Goal: Information Seeking & Learning: Learn about a topic

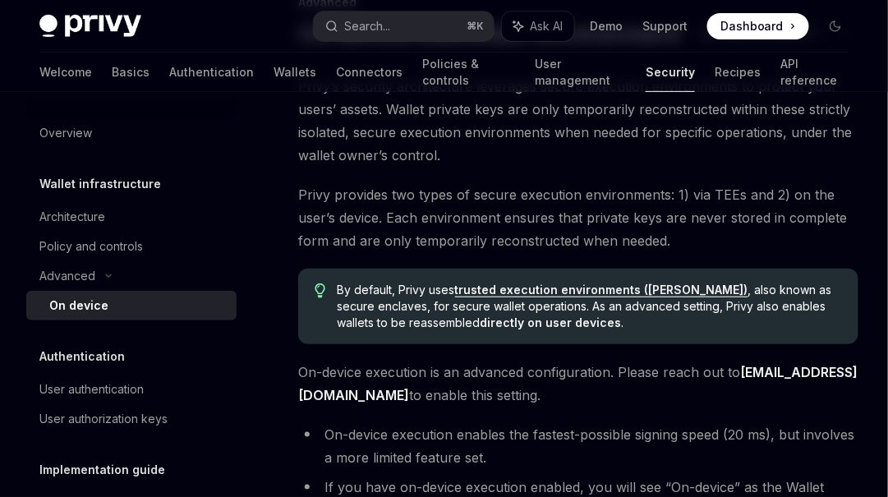
scroll to position [89, 0]
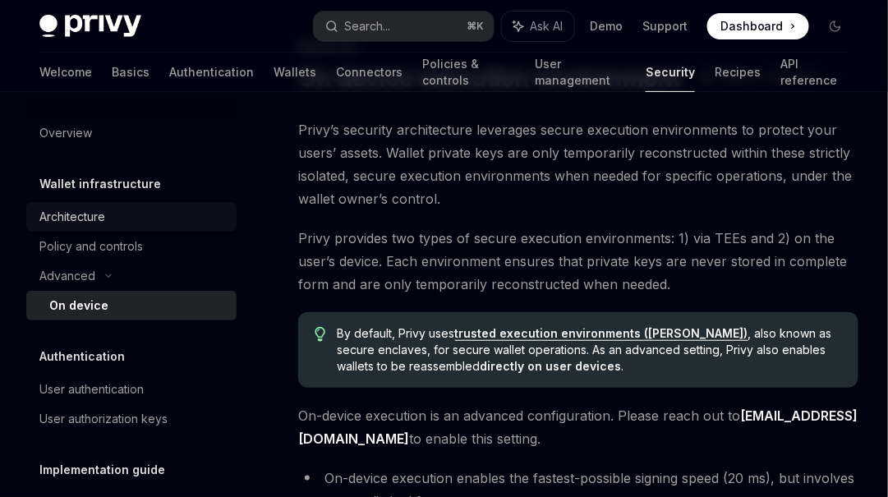
click at [97, 216] on div "Architecture" at bounding box center [72, 217] width 66 height 20
type textarea "*"
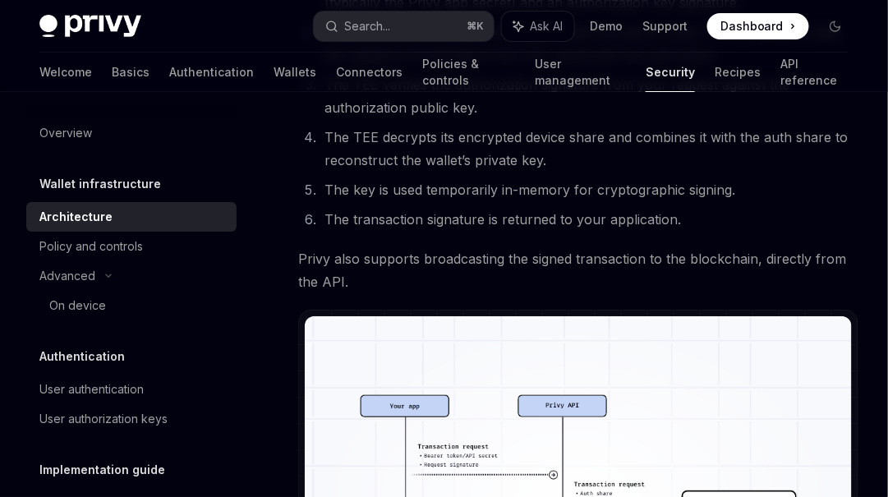
scroll to position [2841, 0]
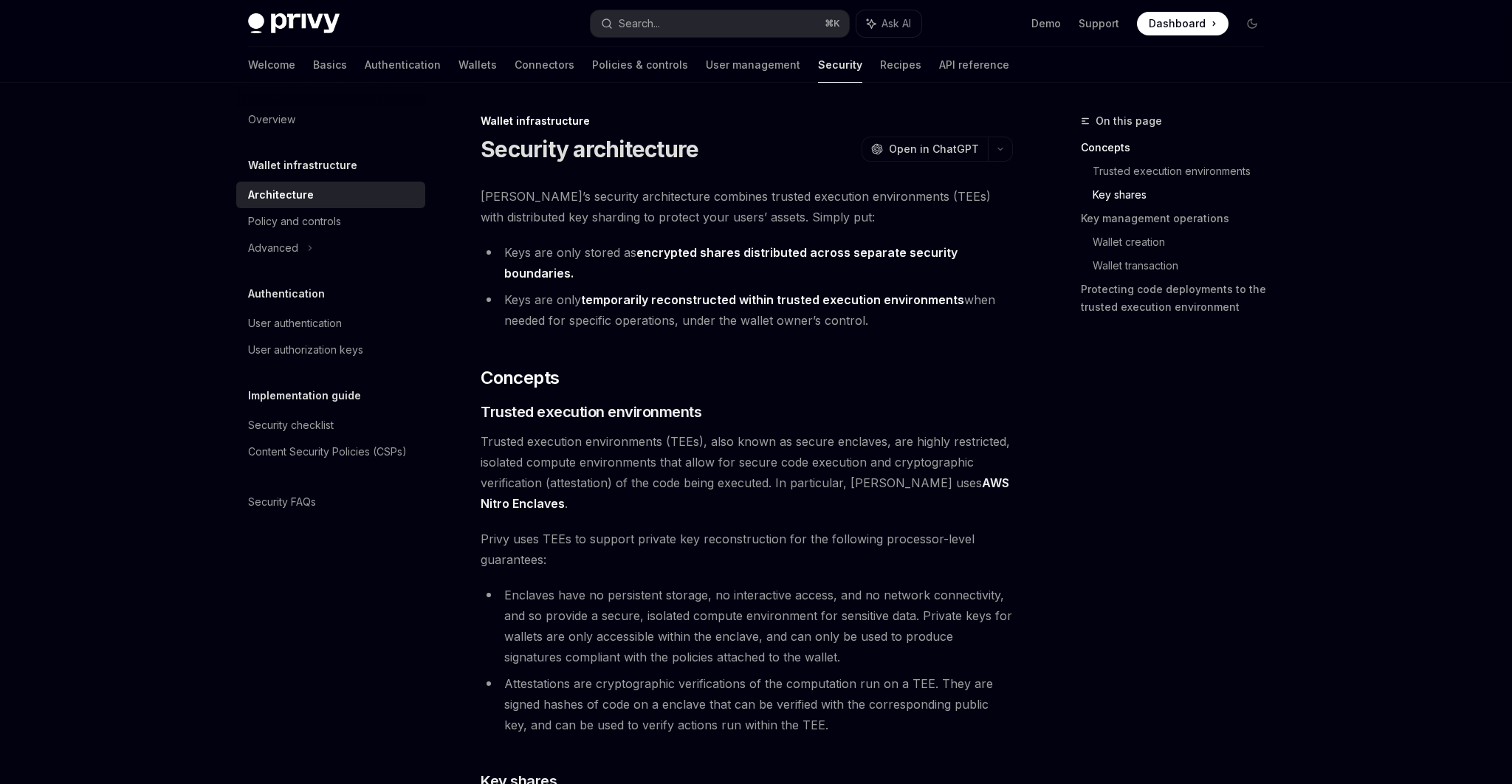
scroll to position [1162, 0]
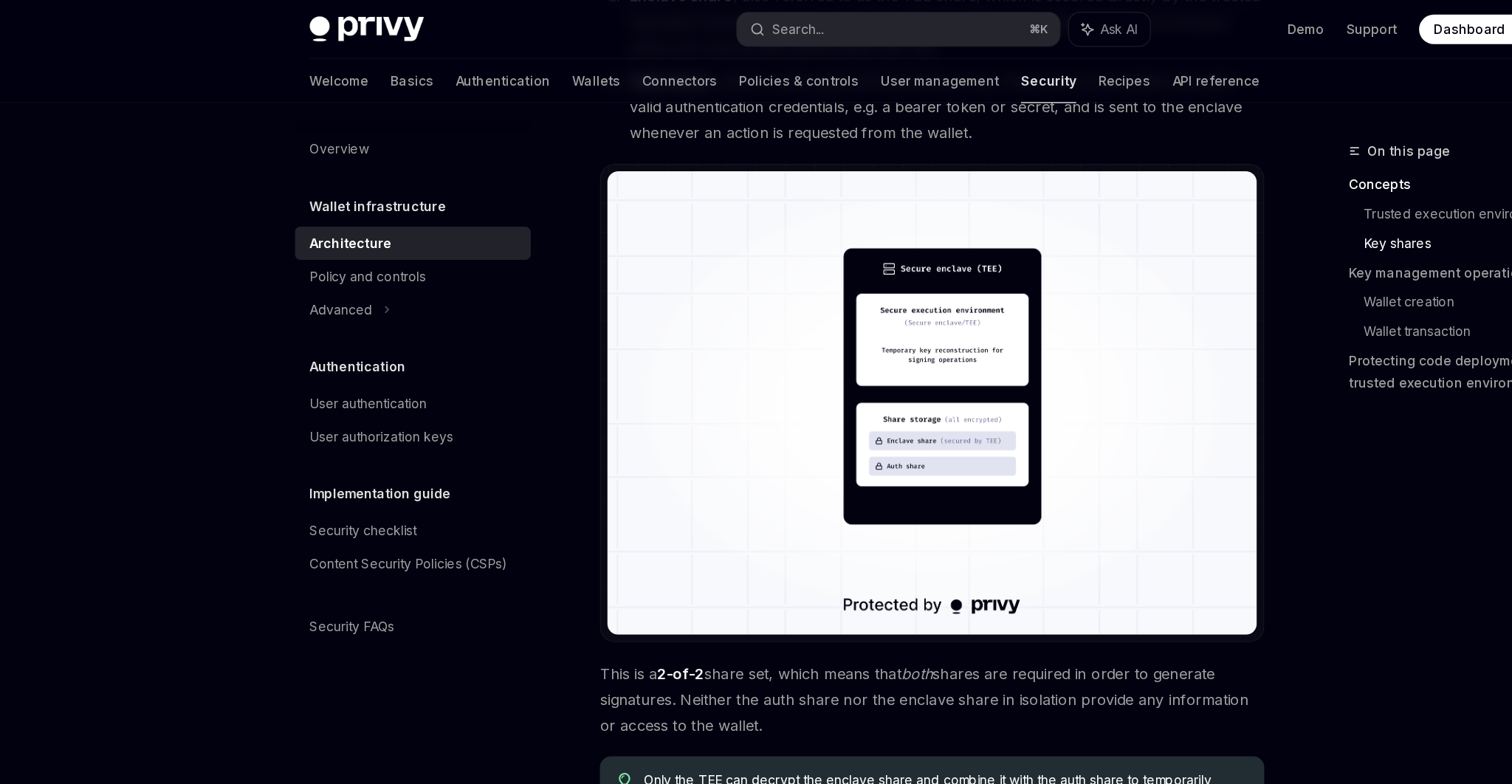
click at [312, 193] on div "Architecture" at bounding box center [332, 195] width 168 height 18
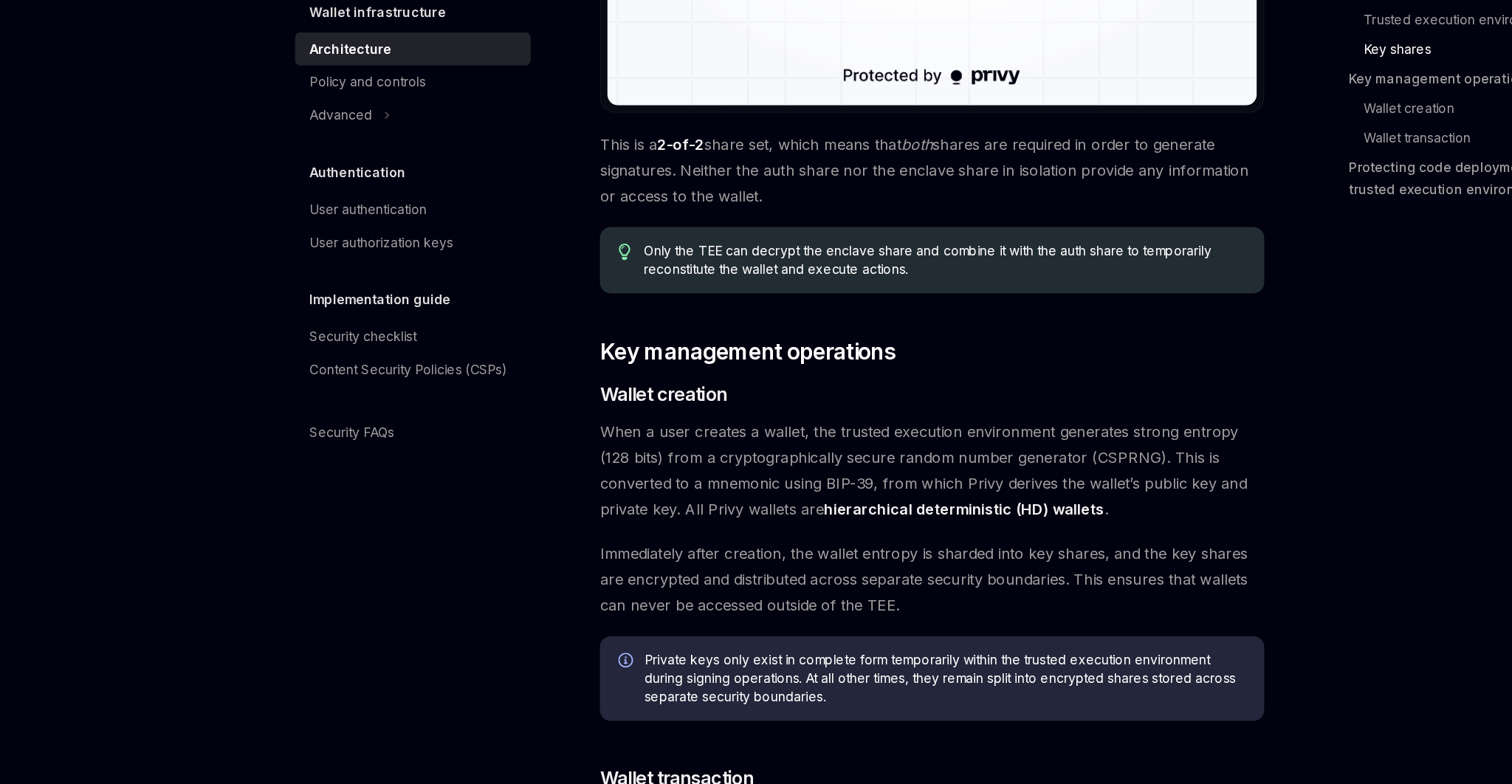
scroll to position [1442, 0]
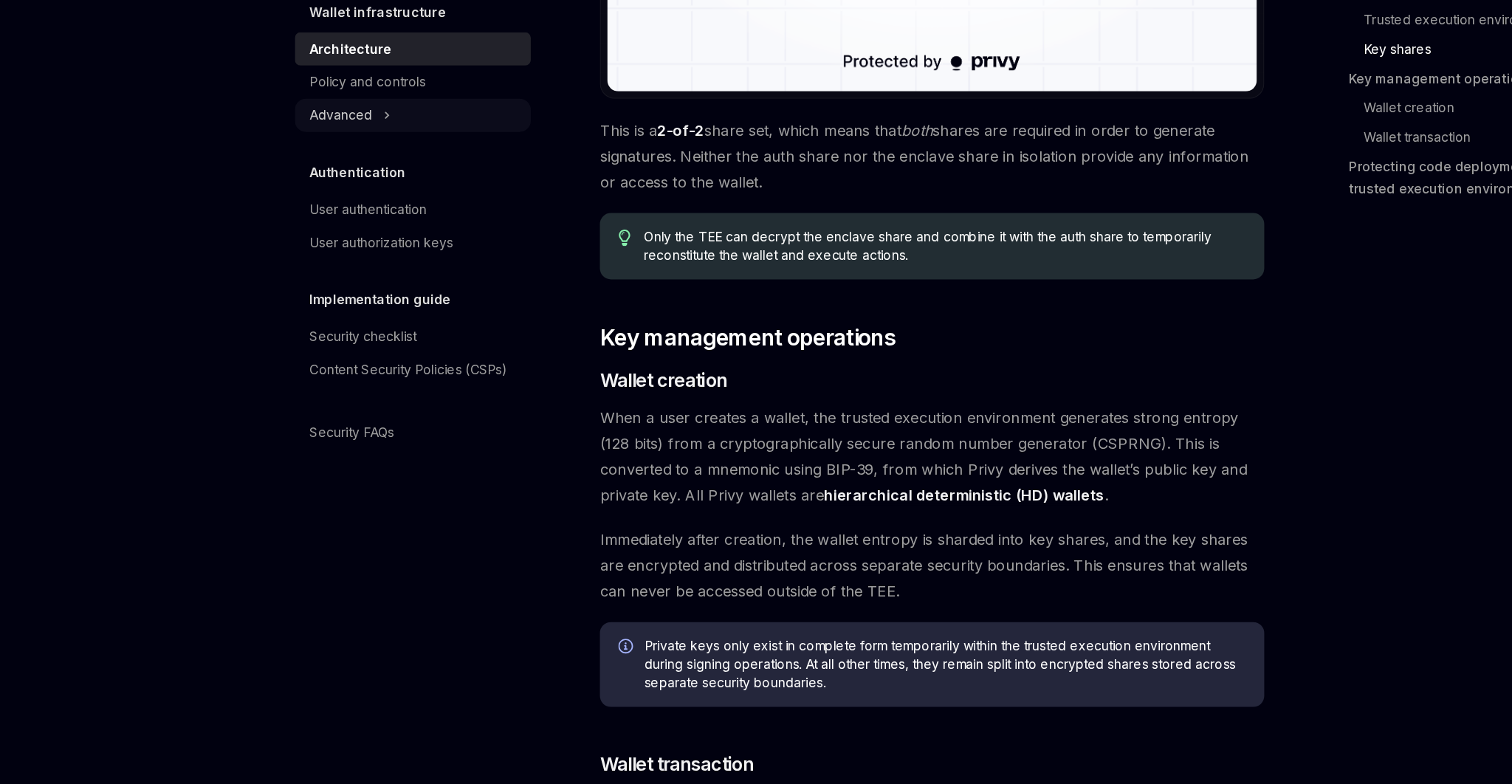
click at [295, 252] on div "Advanced" at bounding box center [273, 248] width 50 height 18
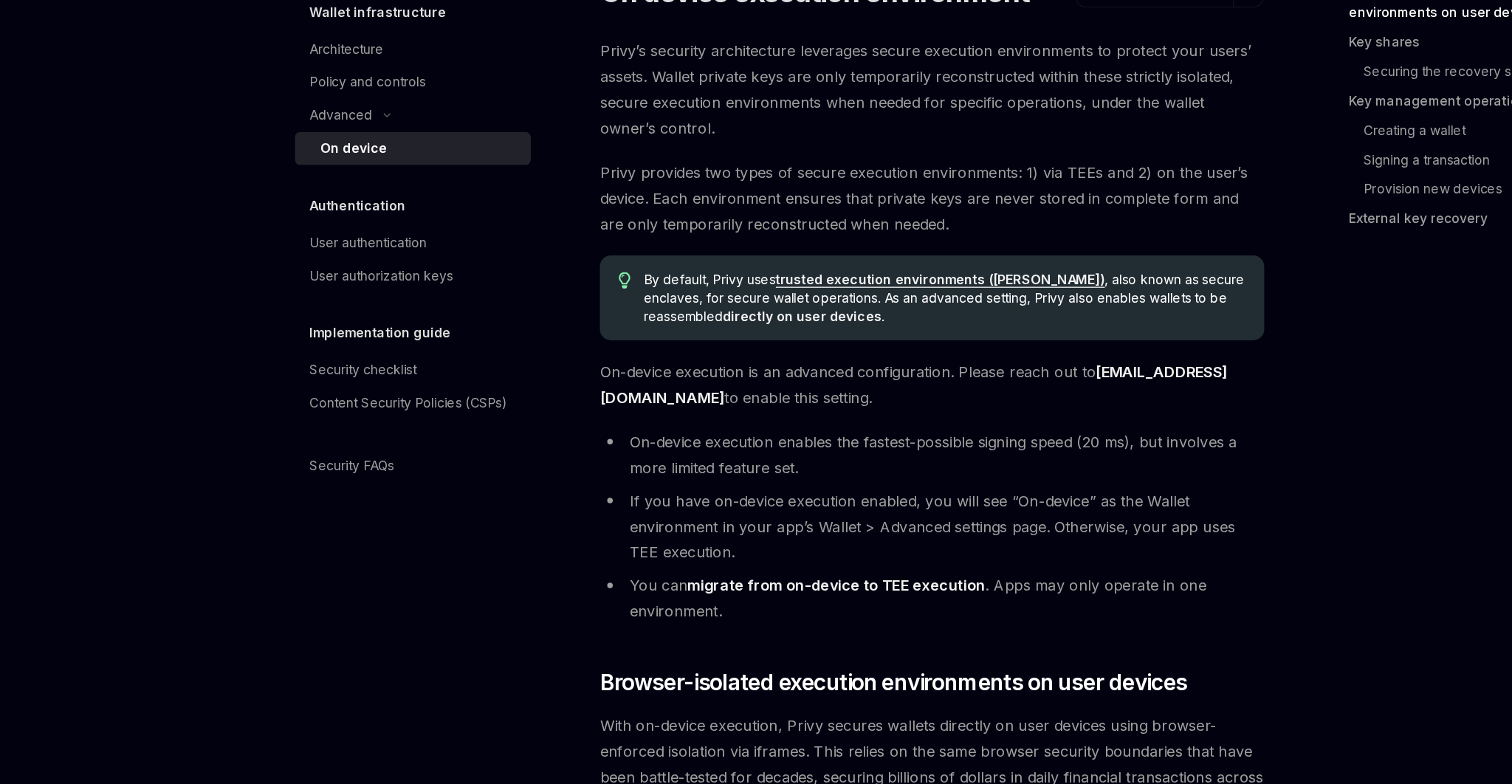
click at [285, 277] on div "On device" at bounding box center [283, 275] width 53 height 18
type textarea "*"
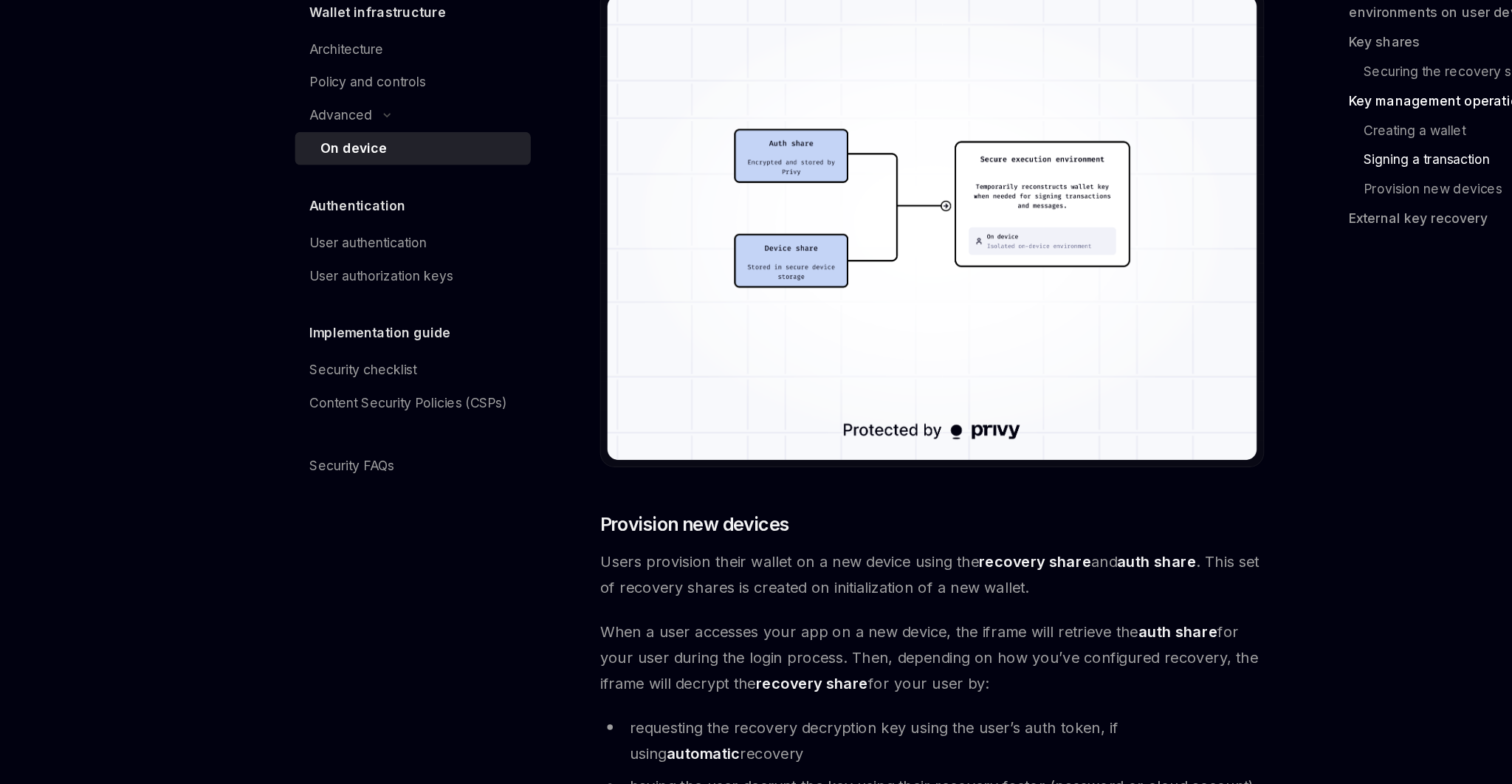
scroll to position [2905, 0]
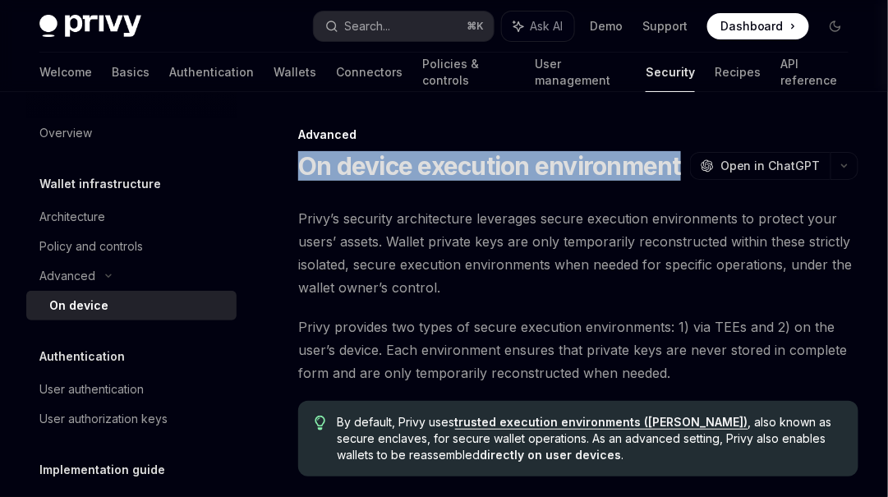
drag, startPoint x: 300, startPoint y: 167, endPoint x: 679, endPoint y: 162, distance: 378.9
click at [679, 162] on h1 "On device execution environment" at bounding box center [489, 166] width 383 height 30
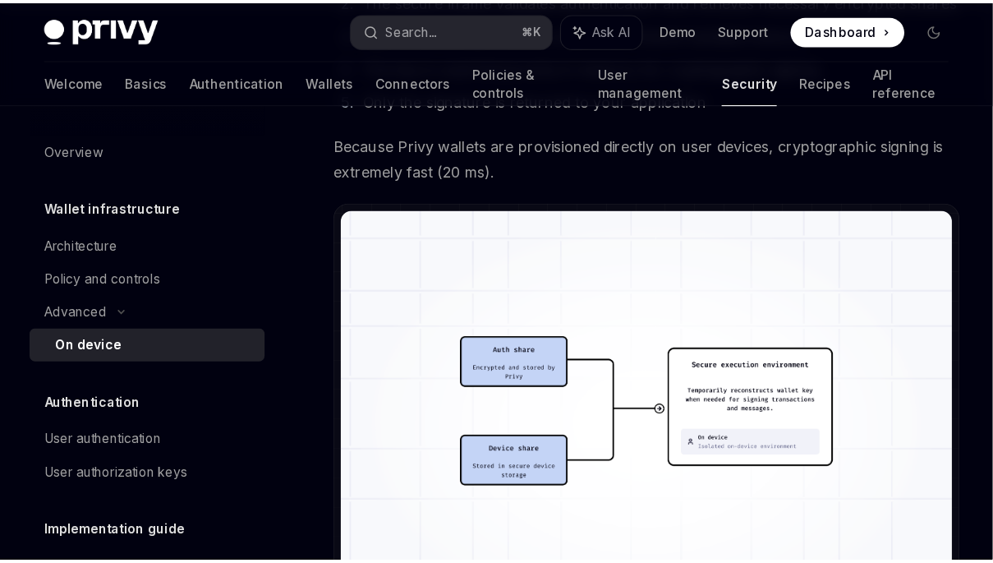
scroll to position [3220, 0]
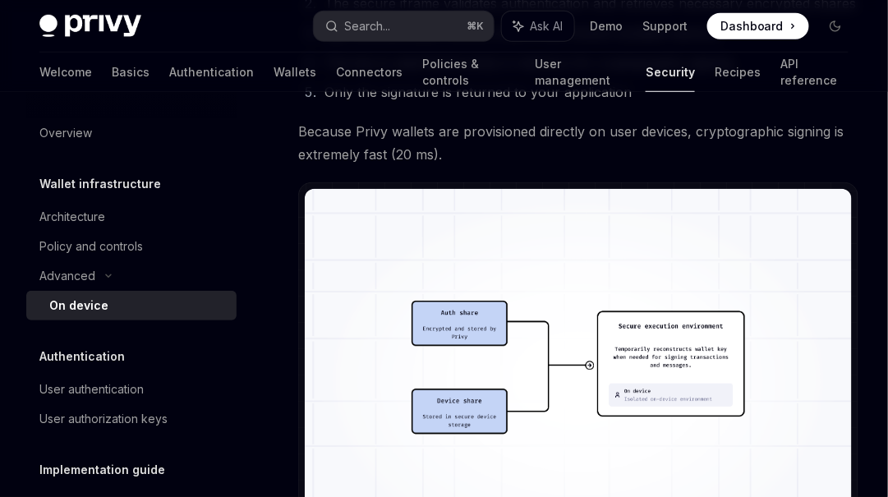
type textarea "*"
